Goal: Transaction & Acquisition: Download file/media

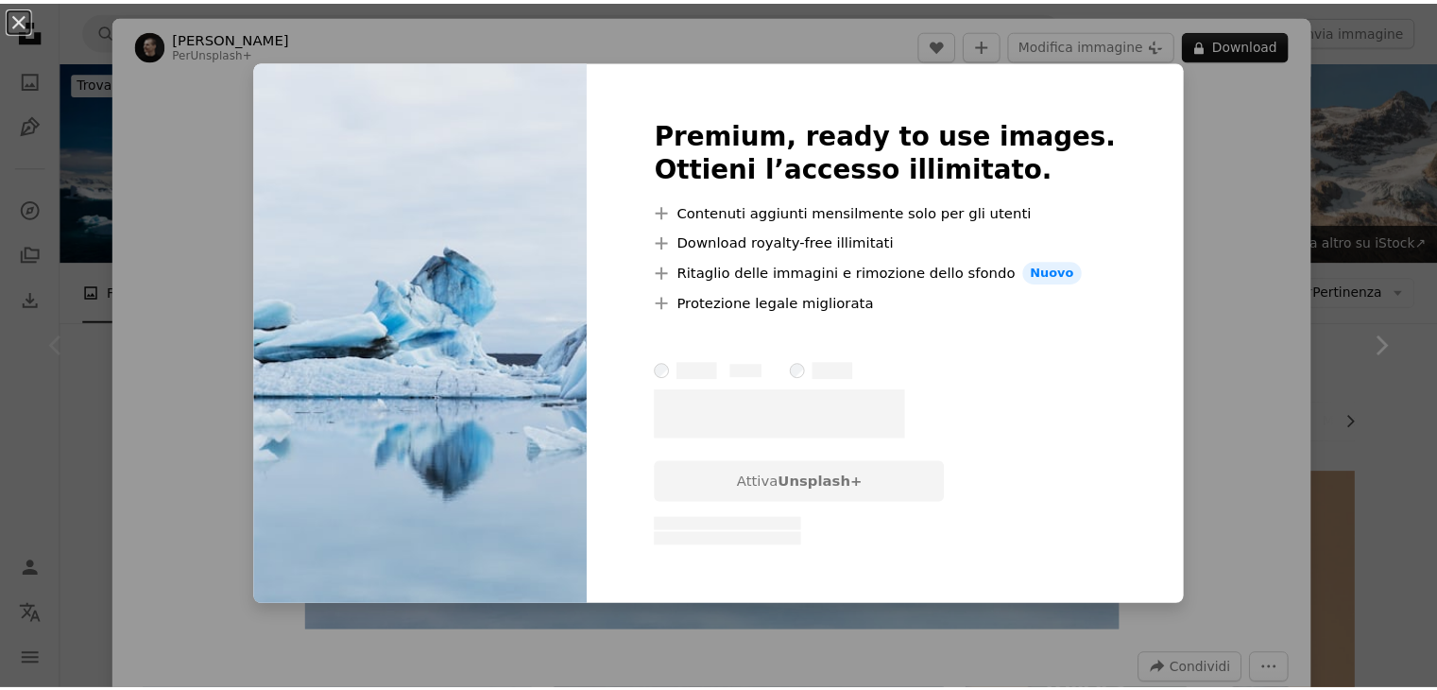
scroll to position [283, 0]
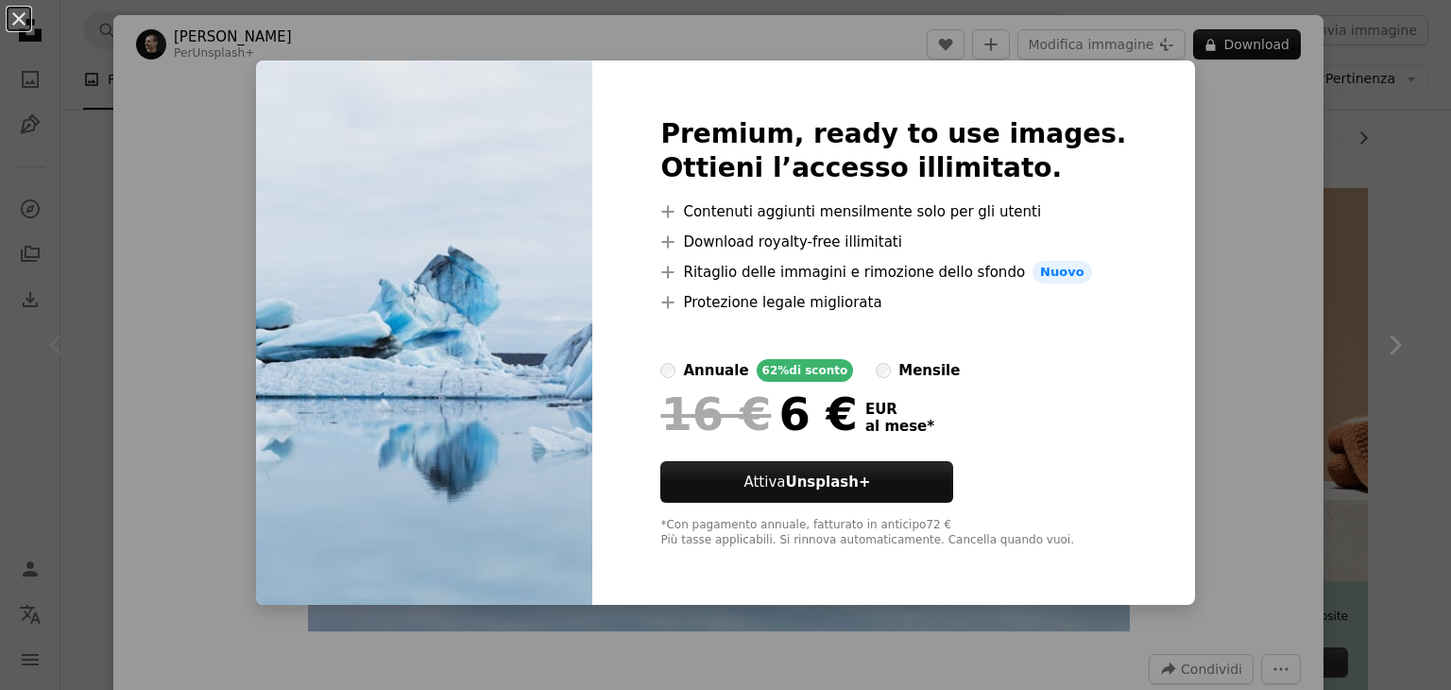
click at [1174, 132] on div "An X shape Premium, ready to use images. Ottieni l’accesso illimitato. A plus s…" at bounding box center [725, 345] width 1451 height 690
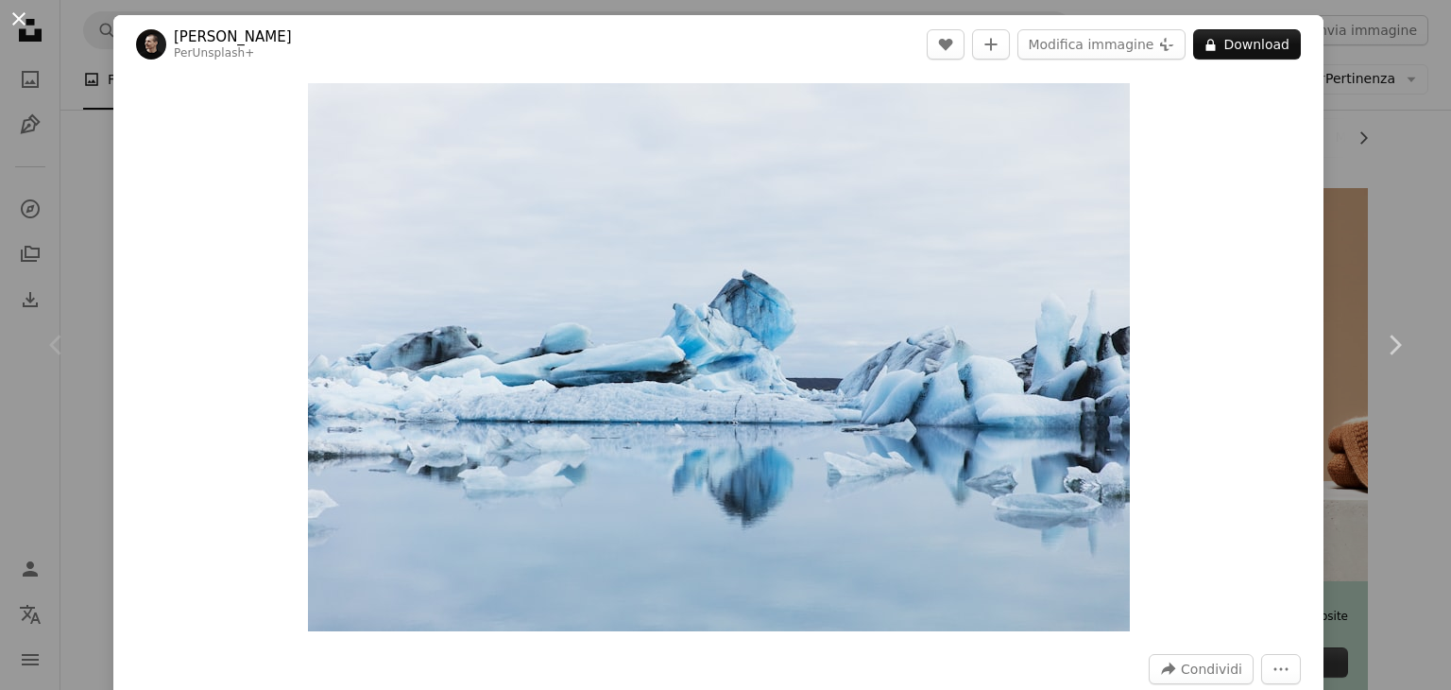
click at [23, 21] on button "An X shape" at bounding box center [19, 19] width 23 height 23
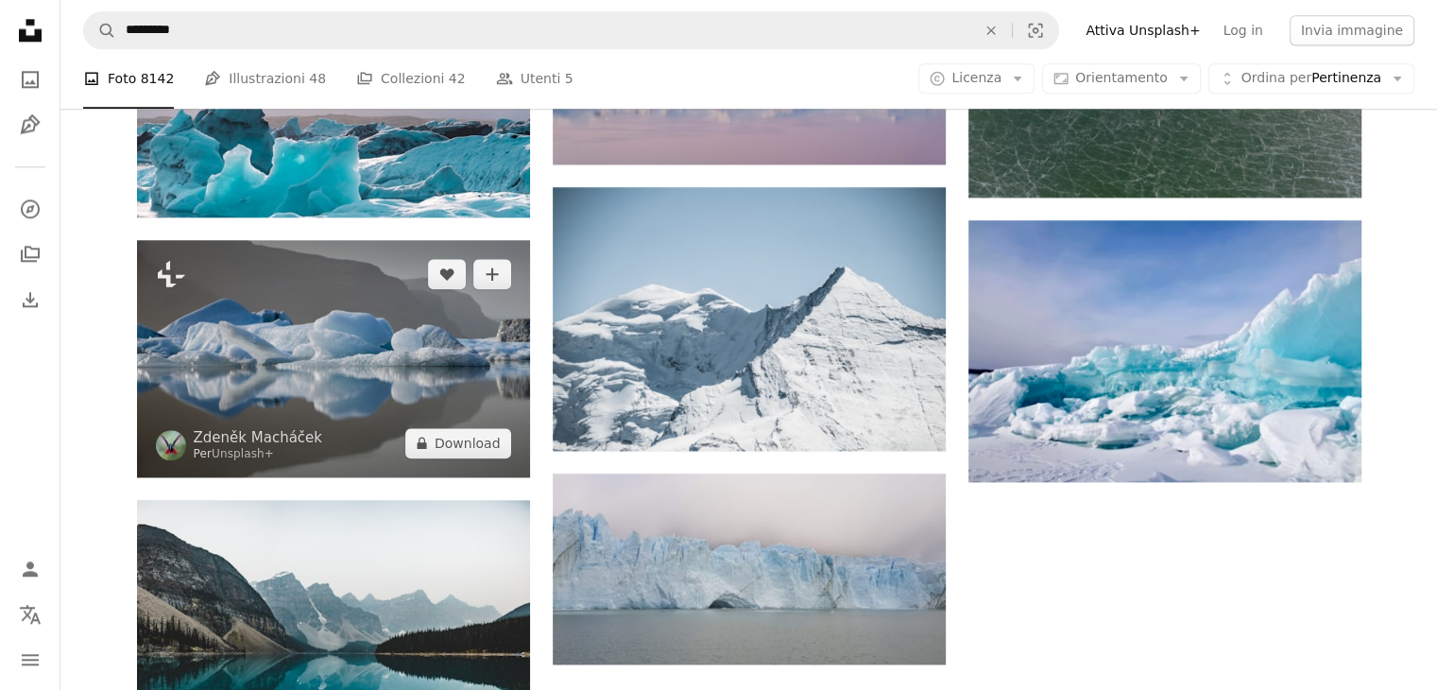
scroll to position [2362, 0]
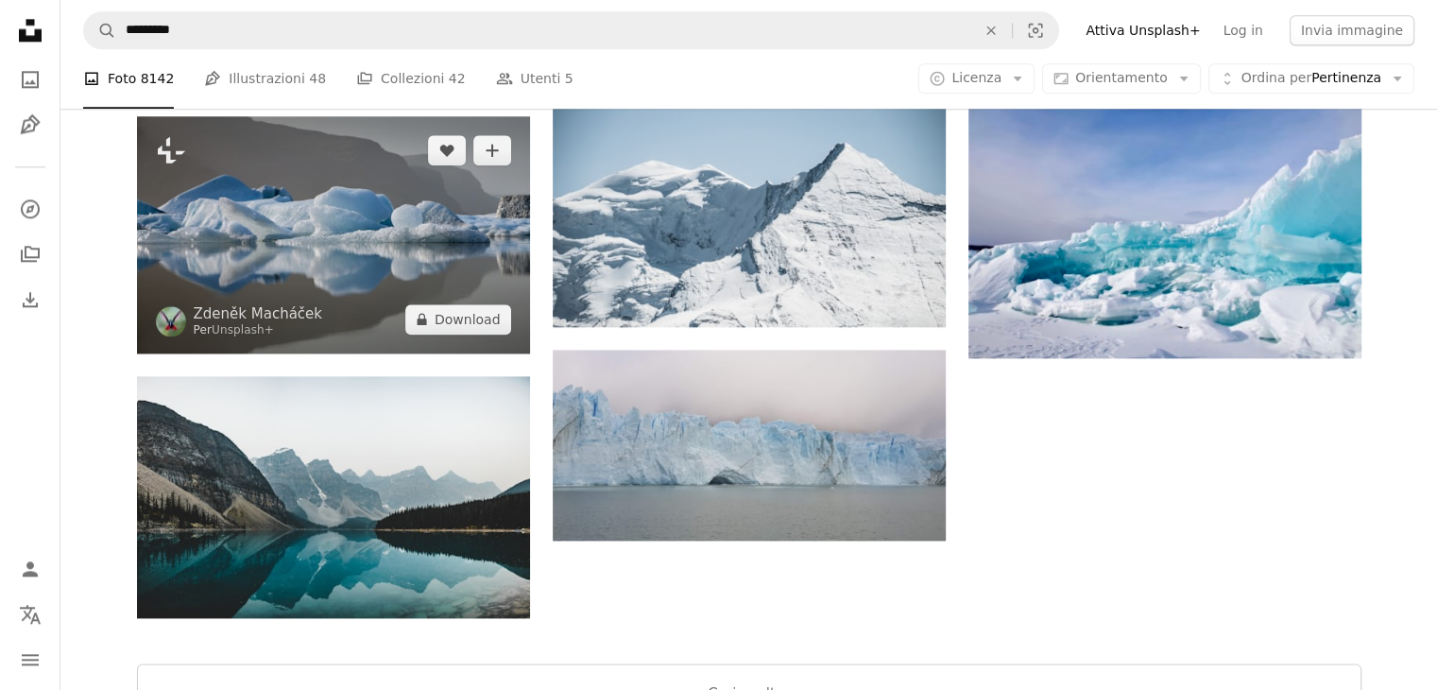
click at [315, 273] on img at bounding box center [333, 234] width 393 height 237
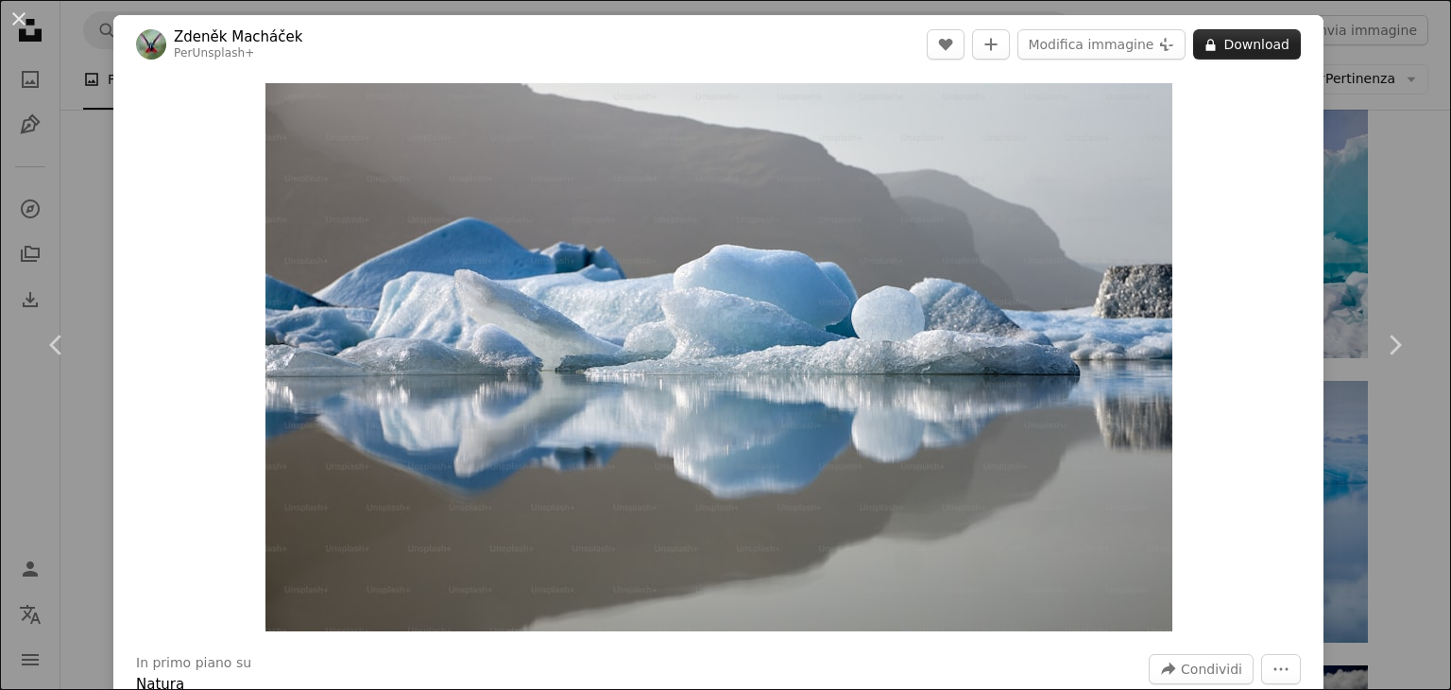
click at [1247, 53] on button "A lock Download" at bounding box center [1247, 44] width 108 height 30
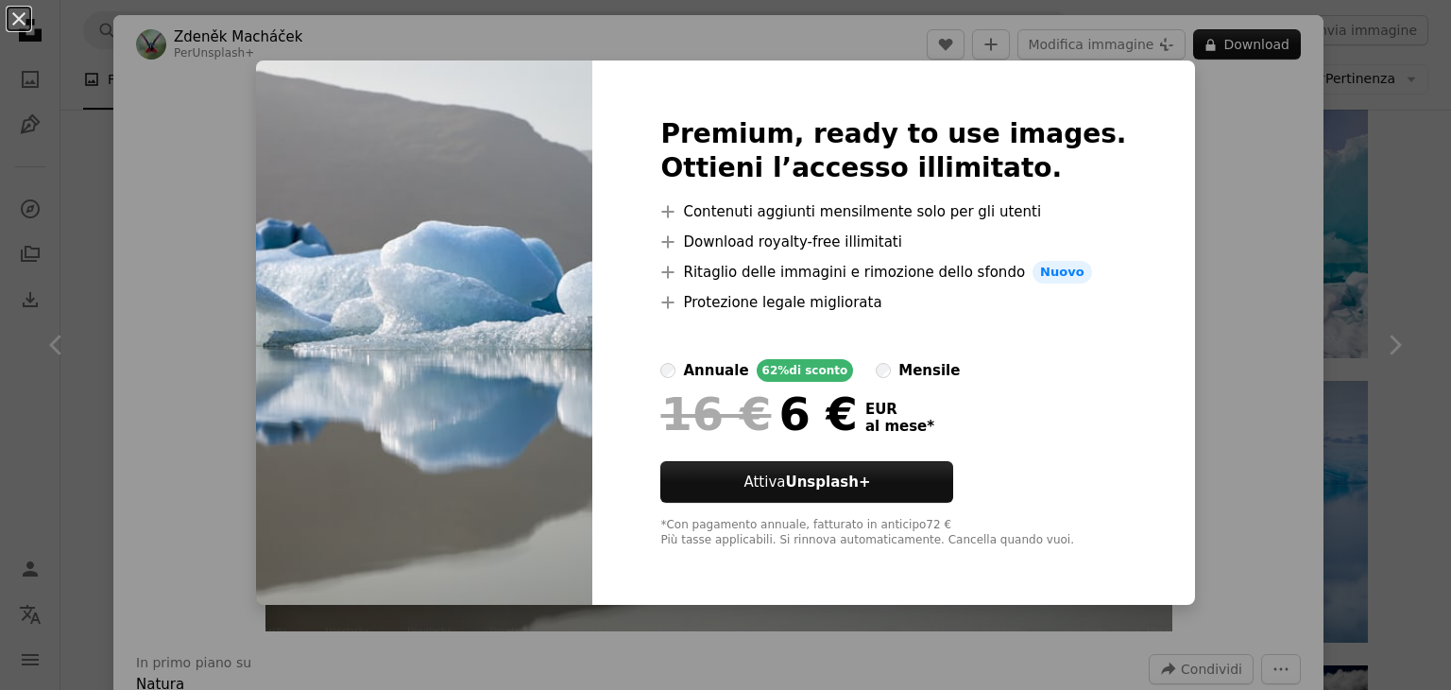
click at [168, 53] on div "An X shape Premium, ready to use images. Ottieni l’accesso illimitato. A plus s…" at bounding box center [725, 345] width 1451 height 690
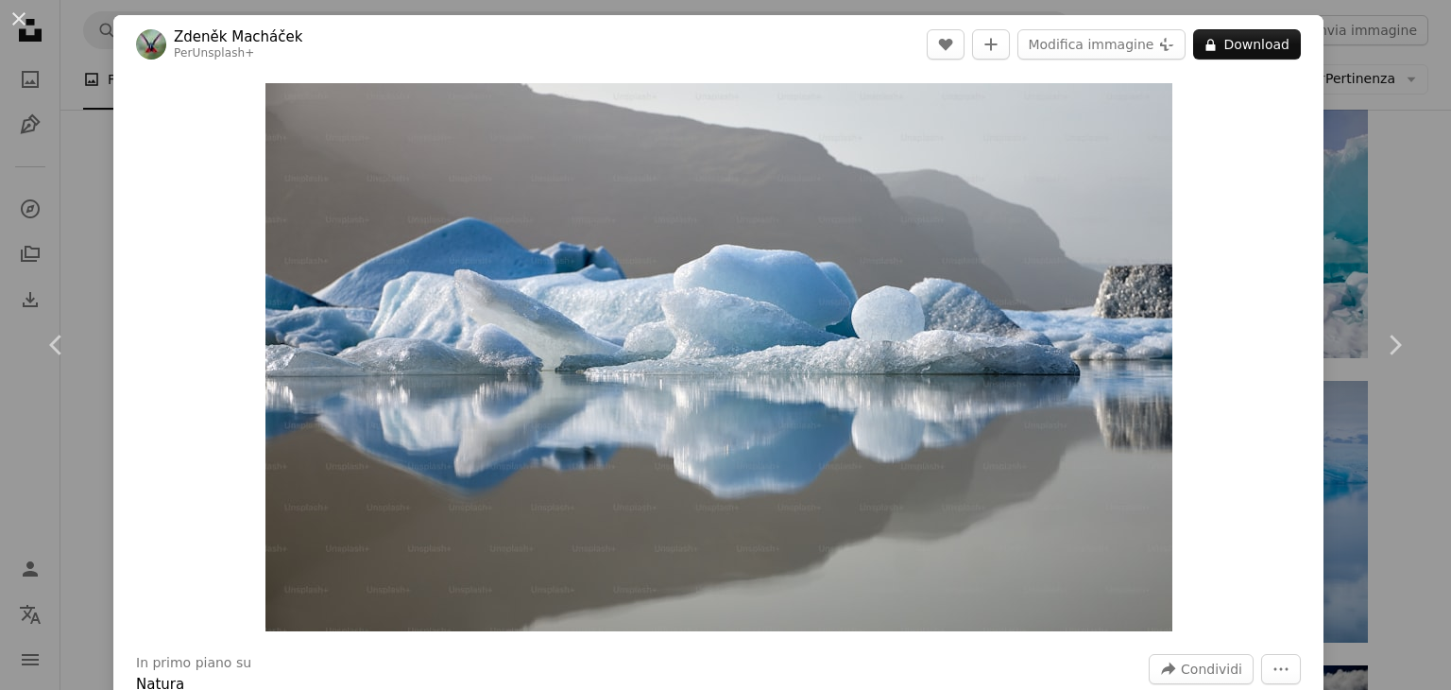
click at [110, 61] on div "An X shape Chevron left Chevron right [PERSON_NAME] Per Unsplash+ A heart A plu…" at bounding box center [725, 345] width 1451 height 690
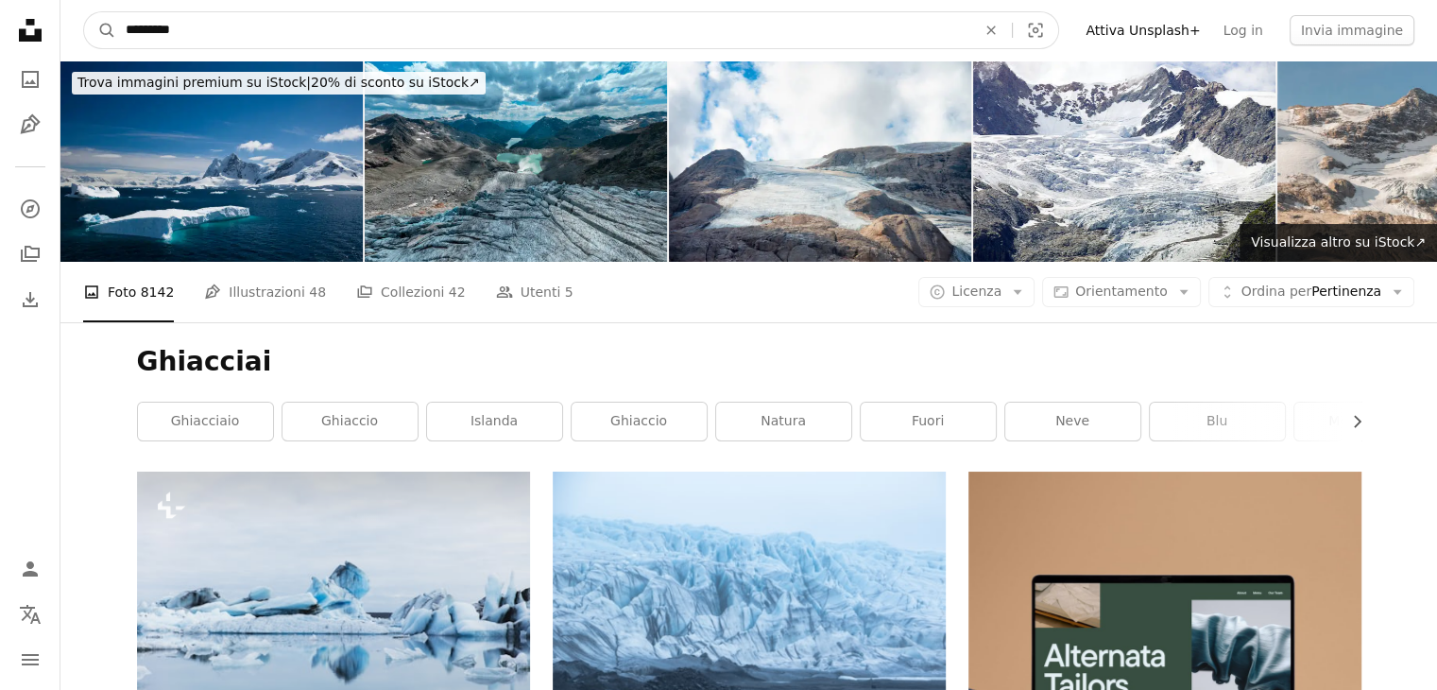
click at [252, 33] on input "*********" at bounding box center [543, 30] width 854 height 36
type input "**********"
click button "A magnifying glass" at bounding box center [100, 30] width 32 height 36
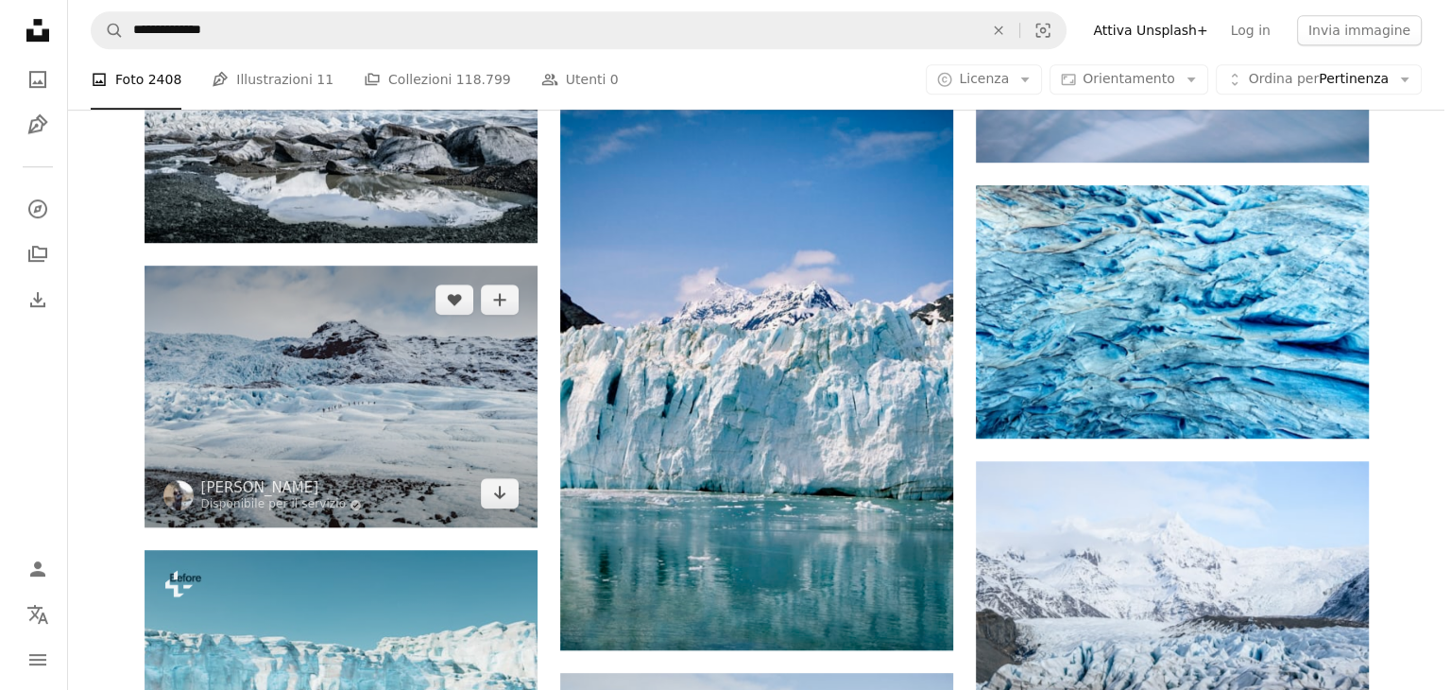
scroll to position [1134, 0]
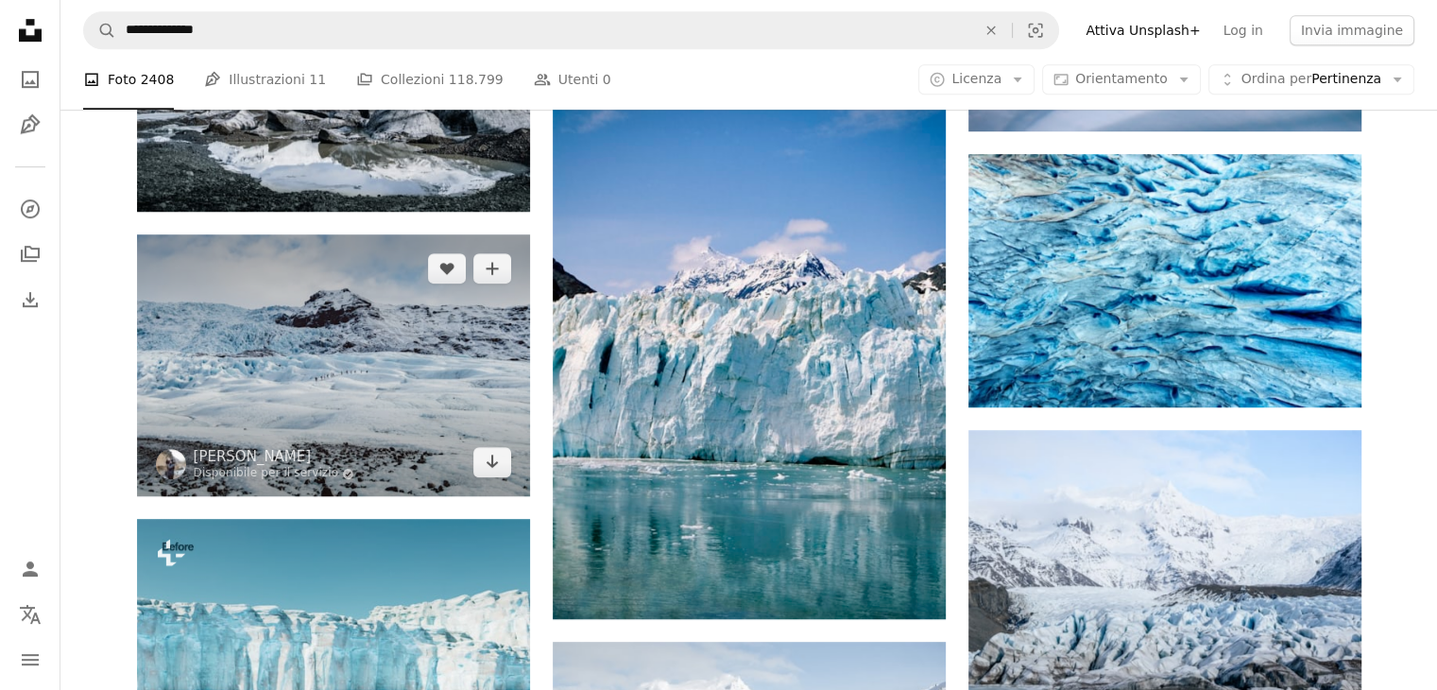
click at [312, 318] on img at bounding box center [333, 365] width 393 height 262
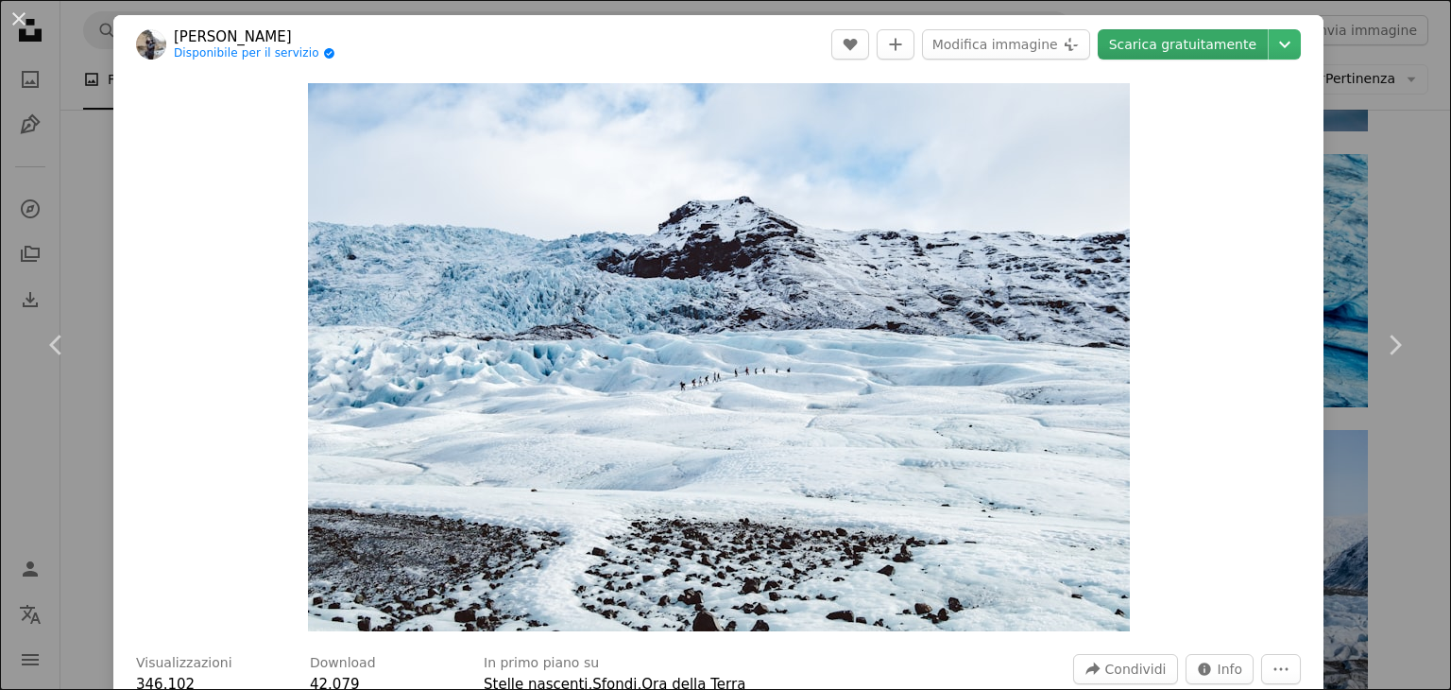
click at [1179, 47] on link "Scarica gratuitamente" at bounding box center [1183, 44] width 170 height 30
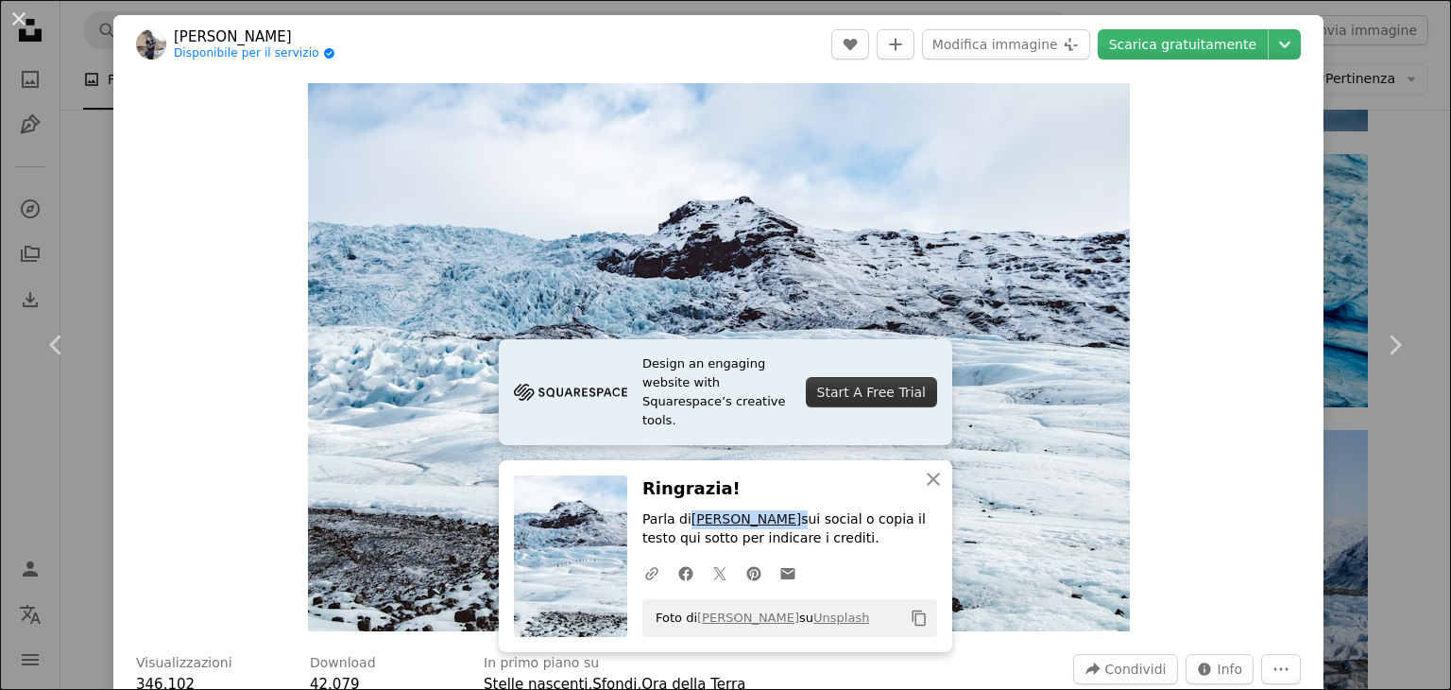
drag, startPoint x: 799, startPoint y: 519, endPoint x: 682, endPoint y: 509, distance: 117.6
click at [682, 510] on p "Parla di [PERSON_NAME] sui social o copia il testo qui sotto per indicare i cre…" at bounding box center [790, 529] width 295 height 38
copy p "[PERSON_NAME]"
